Goal: Task Accomplishment & Management: Check status

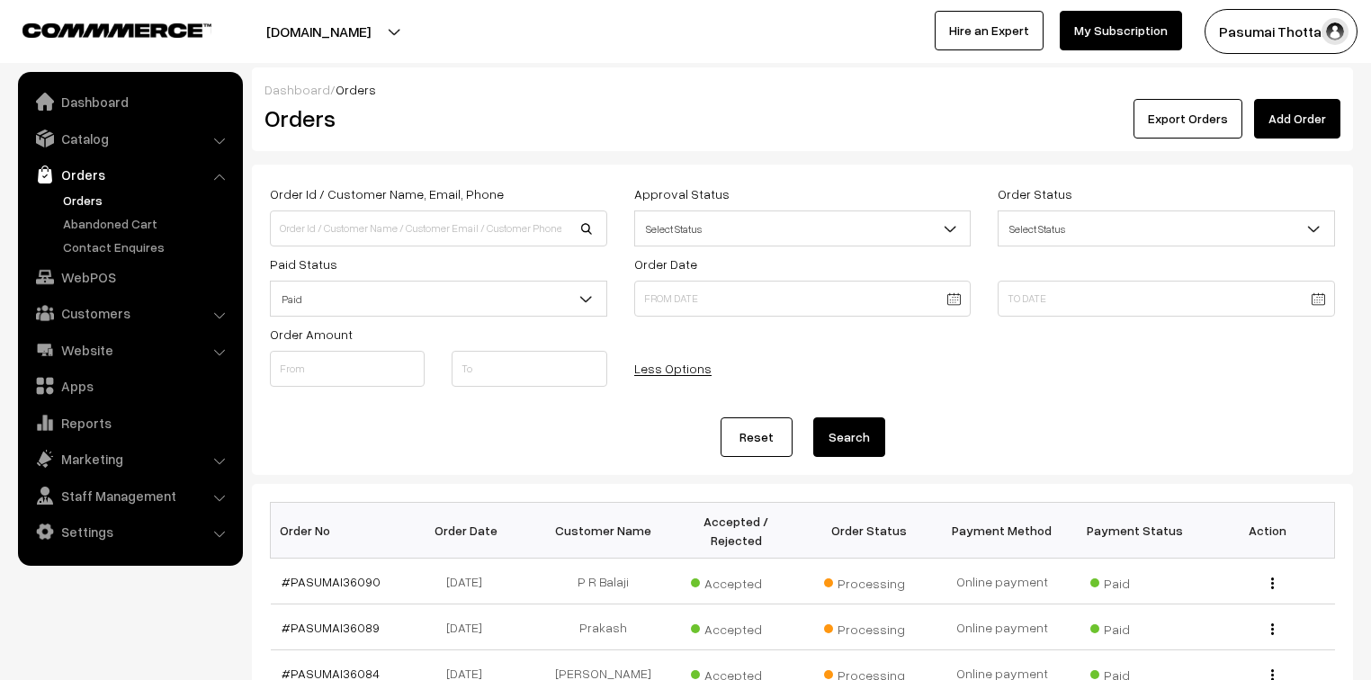
scroll to position [111, 0]
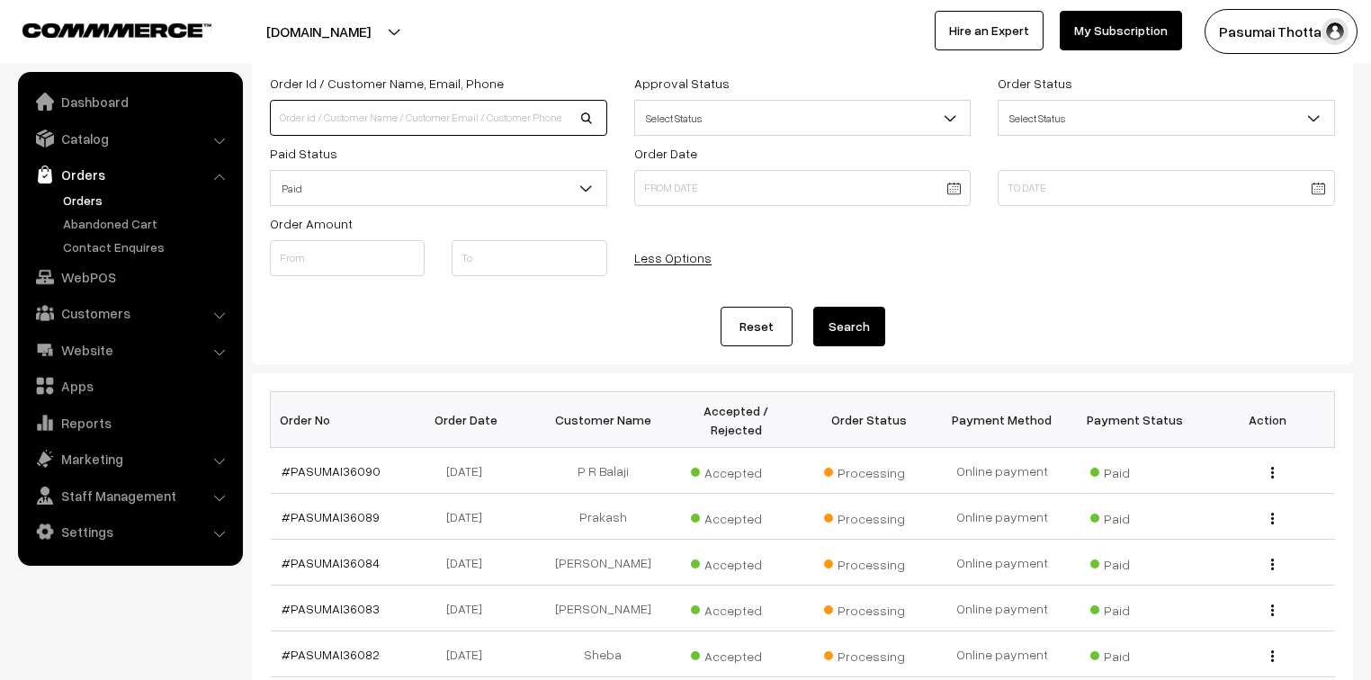
drag, startPoint x: 0, startPoint y: 0, endPoint x: 377, endPoint y: 123, distance: 396.6
click at [377, 123] on input at bounding box center [438, 118] width 337 height 36
type input "9449305404"
click at [813, 307] on button "Search" at bounding box center [849, 327] width 72 height 40
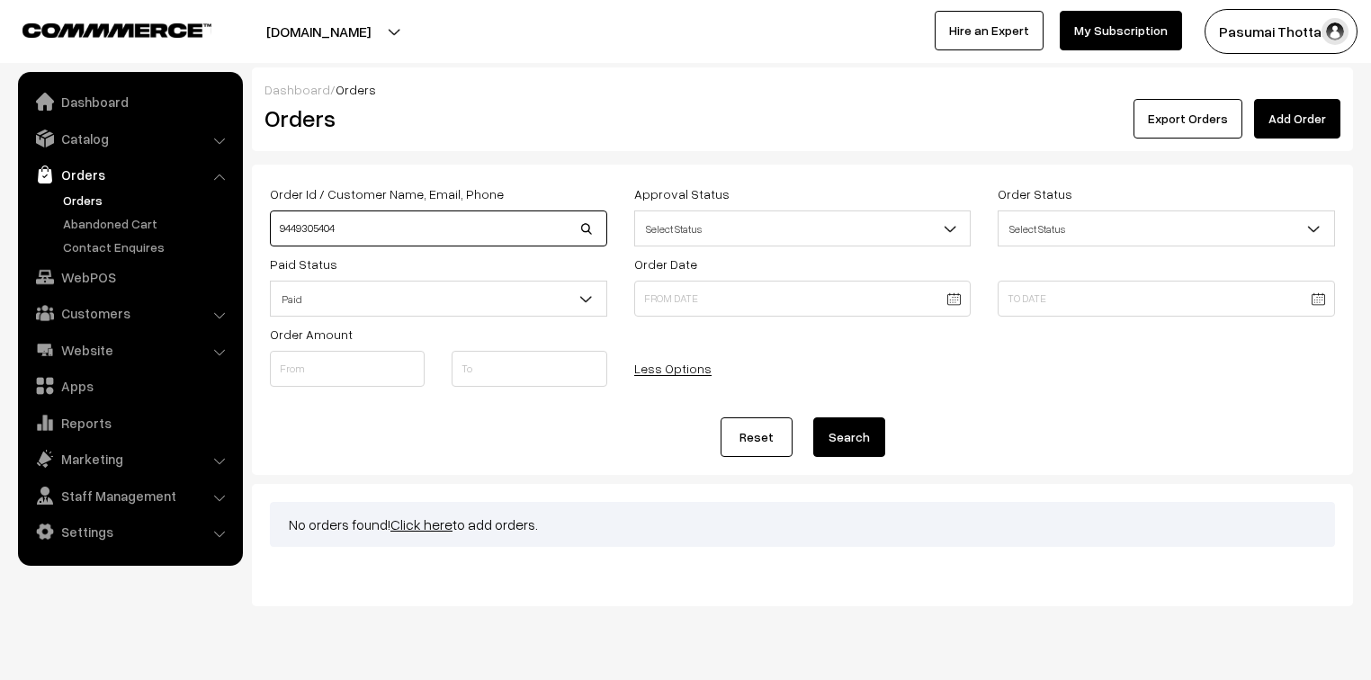
drag, startPoint x: 377, startPoint y: 222, endPoint x: 154, endPoint y: 202, distance: 224.1
click at [154, 202] on body "Thank you for showing interest. Our team will call you shortly. Close [DOMAIN_N…" at bounding box center [685, 361] width 1371 height 723
type input "[PERSON_NAME]"
click at [813, 417] on button "Search" at bounding box center [849, 437] width 72 height 40
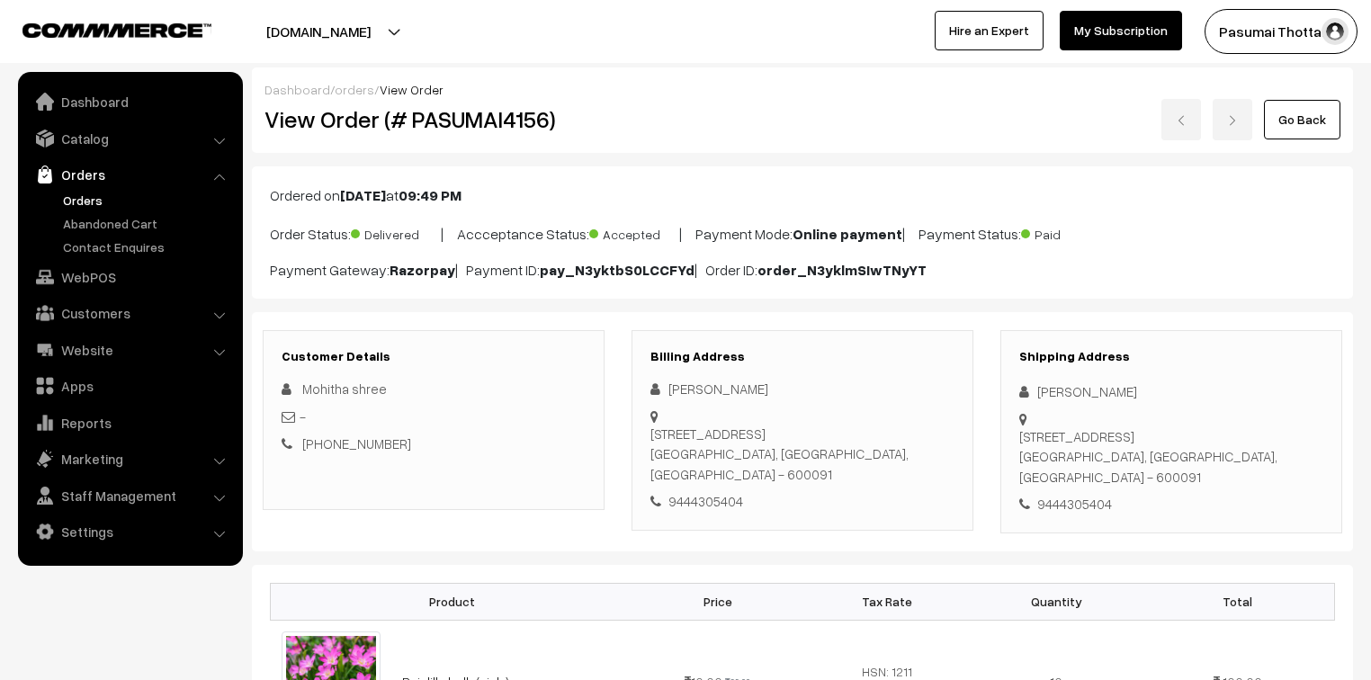
scroll to position [144, 0]
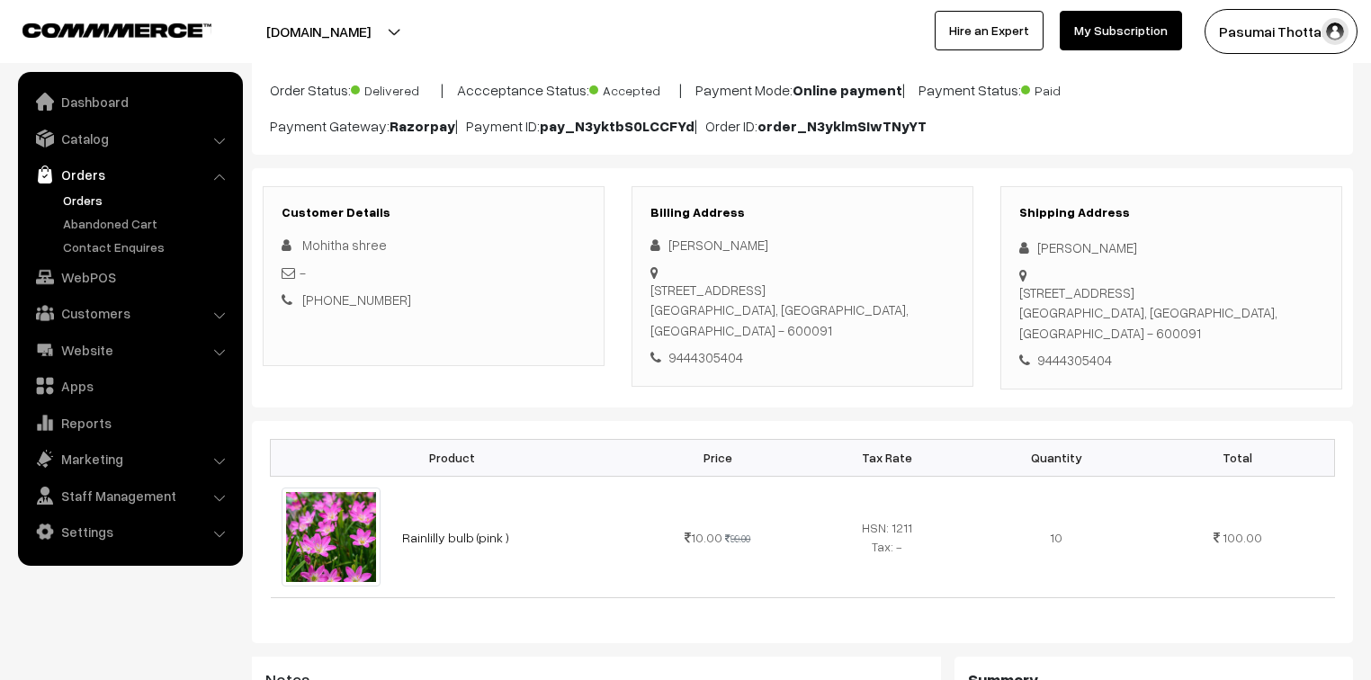
drag, startPoint x: 1039, startPoint y: 362, endPoint x: 1130, endPoint y: 363, distance: 90.9
click at [1130, 363] on div "9444305404" at bounding box center [1171, 360] width 304 height 21
